Goal: Task Accomplishment & Management: Use online tool/utility

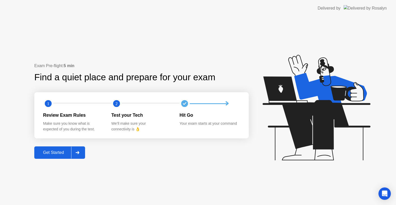
click at [35, 155] on button "Get Started" at bounding box center [59, 152] width 51 height 12
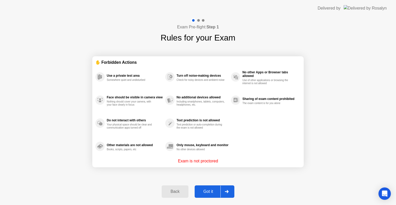
click at [208, 190] on div "Got it" at bounding box center [208, 191] width 24 height 5
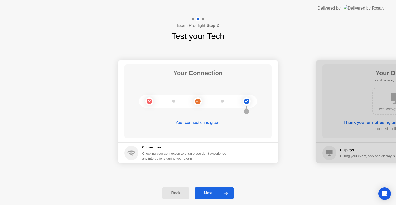
click at [209, 192] on div "Next" at bounding box center [208, 192] width 23 height 5
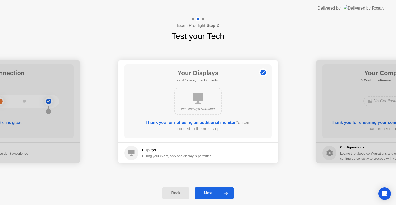
click at [209, 192] on div "Next" at bounding box center [208, 192] width 23 height 5
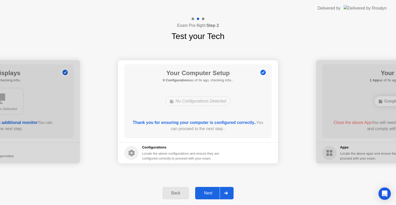
click at [209, 192] on div "Next" at bounding box center [208, 192] width 23 height 5
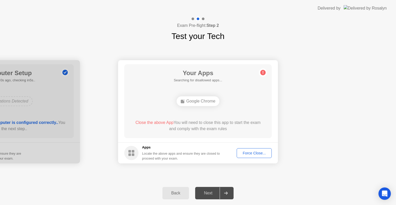
click at [249, 151] on div "Force Close..." at bounding box center [253, 153] width 31 height 4
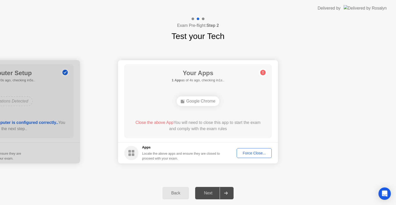
click at [247, 151] on div "Force Close..." at bounding box center [253, 153] width 31 height 4
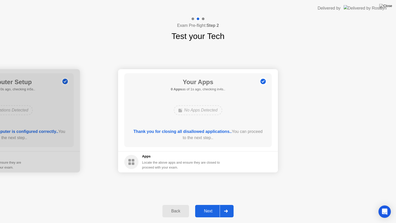
click at [206, 204] on button "Next" at bounding box center [214, 211] width 38 height 12
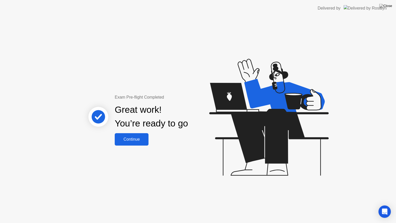
click at [122, 137] on div "Continue" at bounding box center [131, 139] width 31 height 5
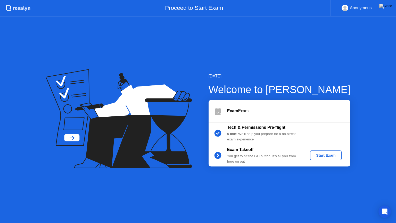
click at [318, 151] on button "Start Exam" at bounding box center [326, 155] width 32 height 10
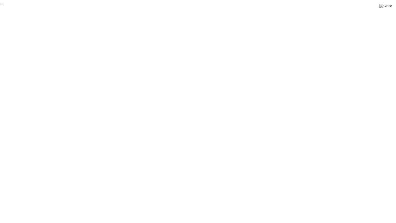
click div "End Proctoring Session"
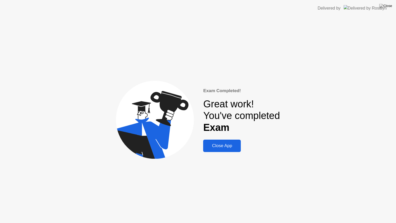
click at [222, 143] on div "Close App" at bounding box center [222, 145] width 35 height 5
